Goal: Communication & Community: Answer question/provide support

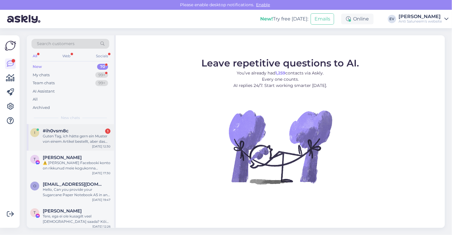
click at [80, 139] on div "Guten Tag, ich hätte gern ein Muster von einem Artikel bestellt, aber das funkt…" at bounding box center [77, 139] width 68 height 11
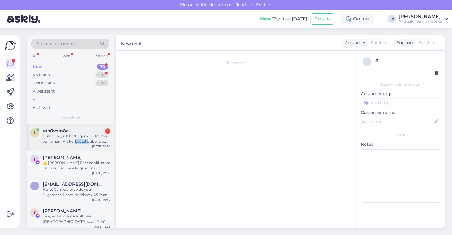
click at [80, 139] on div "Guten Tag, ich hätte gern ein Muster von einem Artikel bestellt, aber das funkt…" at bounding box center [77, 139] width 68 height 11
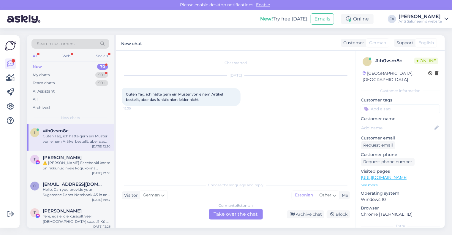
click at [231, 212] on div "German to Estonian Take over the chat" at bounding box center [236, 214] width 54 height 11
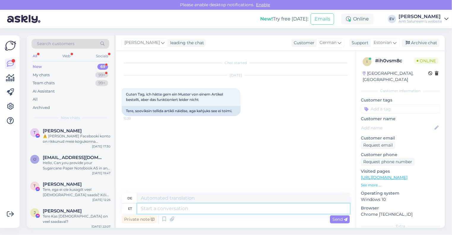
click at [189, 213] on textarea at bounding box center [243, 209] width 213 height 10
type textarea "Mis"
type textarea "Was"
type textarea "M"
type textarea "Tere!"
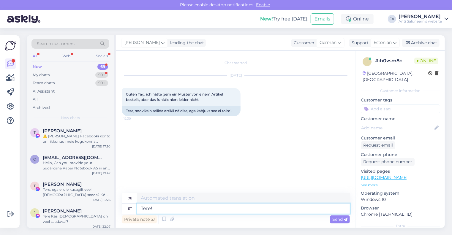
type textarea "Hallo!"
type textarea "Tere! Missugune t"
type textarea "Hallo! Welche Art?"
type textarea "Tere! Missugune toode"
type textarea "Hallo! Welches Produkt?"
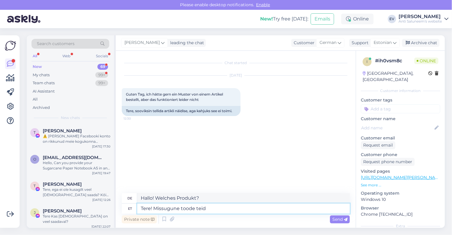
type textarea "Tere! Missugune toode teid"
type textarea "Hallo! Welches Produkt suchen Sie?"
type textarea "Tere! Missugune toode teid täpsemalt huvitab?"
type textarea "Hallo! Für welches Produkt interessieren Sie sich konkret?"
type textarea "Tere! Missugune toode teid täpsemalt huvitab? Pange"
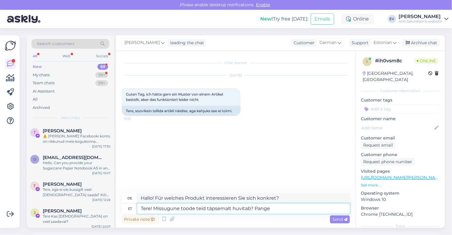
type textarea "Hallo! Für welches Produkt interessieren Sie sich konkret? Bitte geben Sie ein"
type textarea "Tere! Missugune toode teid täpsemalt huvitab? Pange siia pal"
type textarea "Hallo! Für welches Produkt interessieren Sie sich konkret? Hier eingeben"
type textarea "Tere! Missugune toode teid täpsemalt huvitab? Pange siia palun"
type textarea "Hallo! Für welches Produkt interessieren Sie sich konkret? Bitte geben Sie es h…"
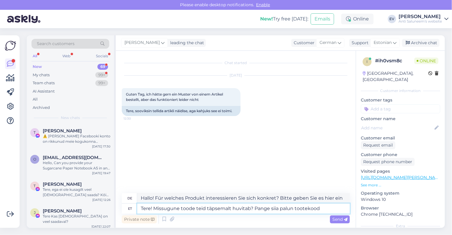
type textarea "Tere! Missugune toode teid täpsemalt huvitab? Pange siia palun tootekood."
type textarea "Hallo! Für welches Produkt interessieren Sie sich konkret? Bitte geben Sie hier…"
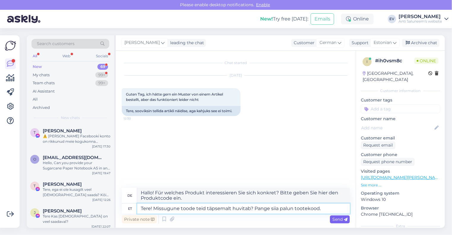
type textarea "Tere! Missugune toode teid täpsemalt huvitab? Pange siia palun tootekood."
click at [340, 220] on span "Send" at bounding box center [340, 219] width 15 height 5
